Goal: Subscribe to service/newsletter

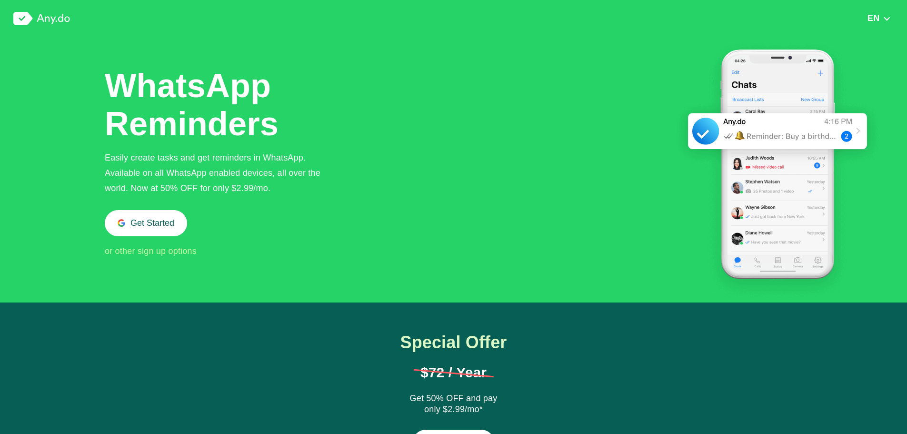
click at [885, 18] on img "button" at bounding box center [887, 18] width 8 height 7
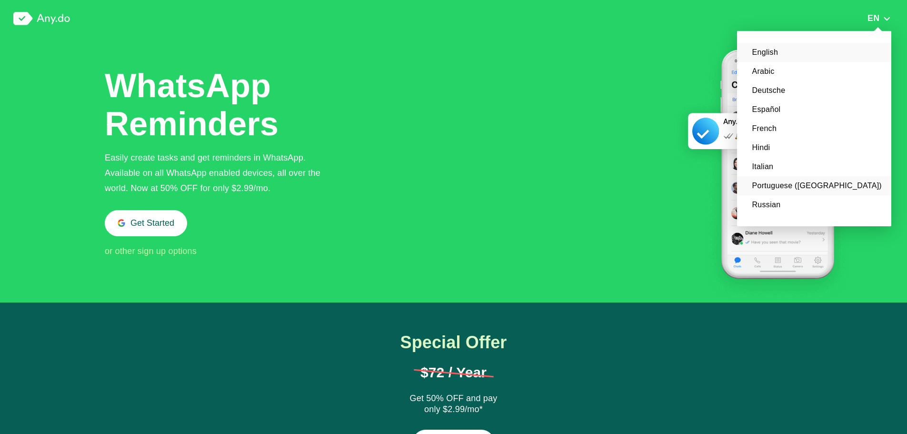
click at [834, 187] on li "Portuguese ([GEOGRAPHIC_DATA])" at bounding box center [814, 185] width 154 height 19
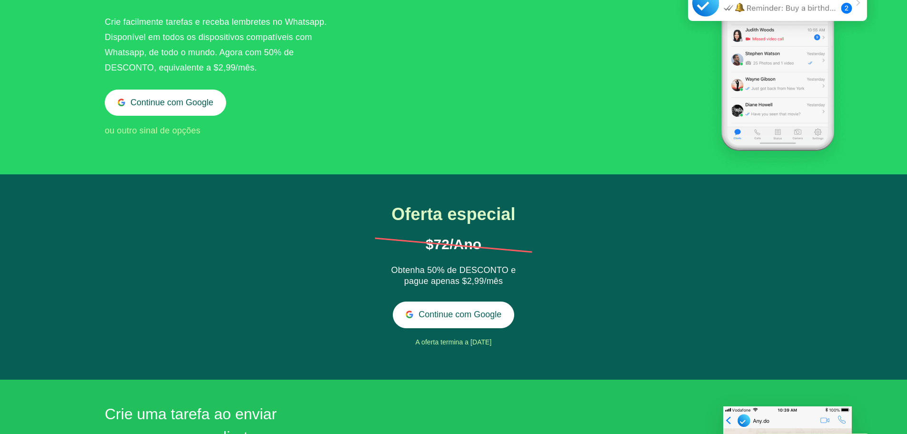
scroll to position [286, 0]
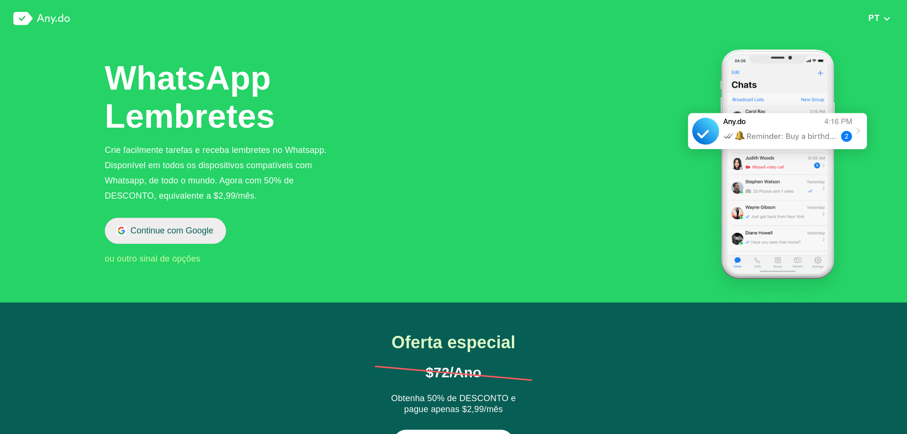
click at [186, 227] on button "Continue com Google" at bounding box center [165, 231] width 121 height 26
